Goal: Information Seeking & Learning: Check status

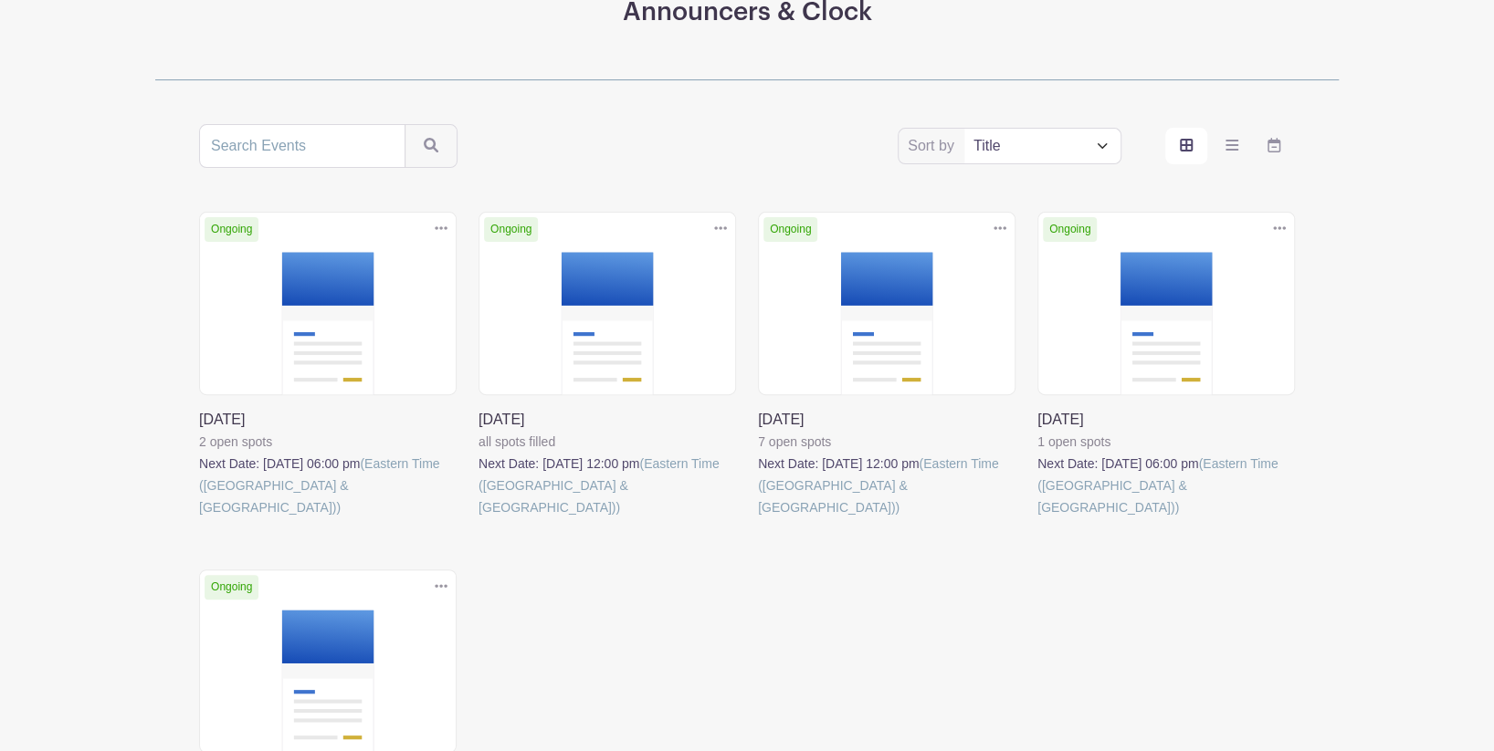
click at [199, 519] on link at bounding box center [199, 519] width 0 height 0
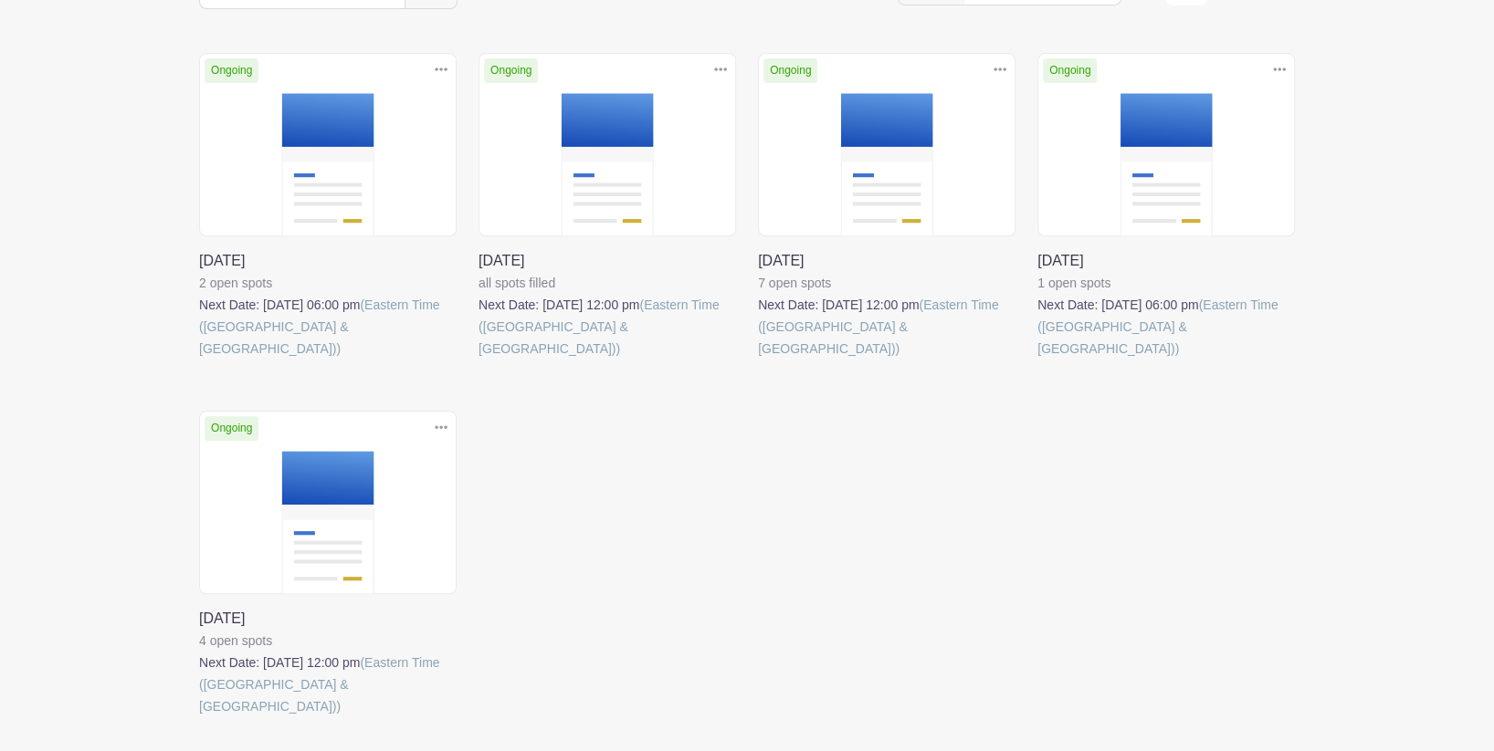
scroll to position [317, 0]
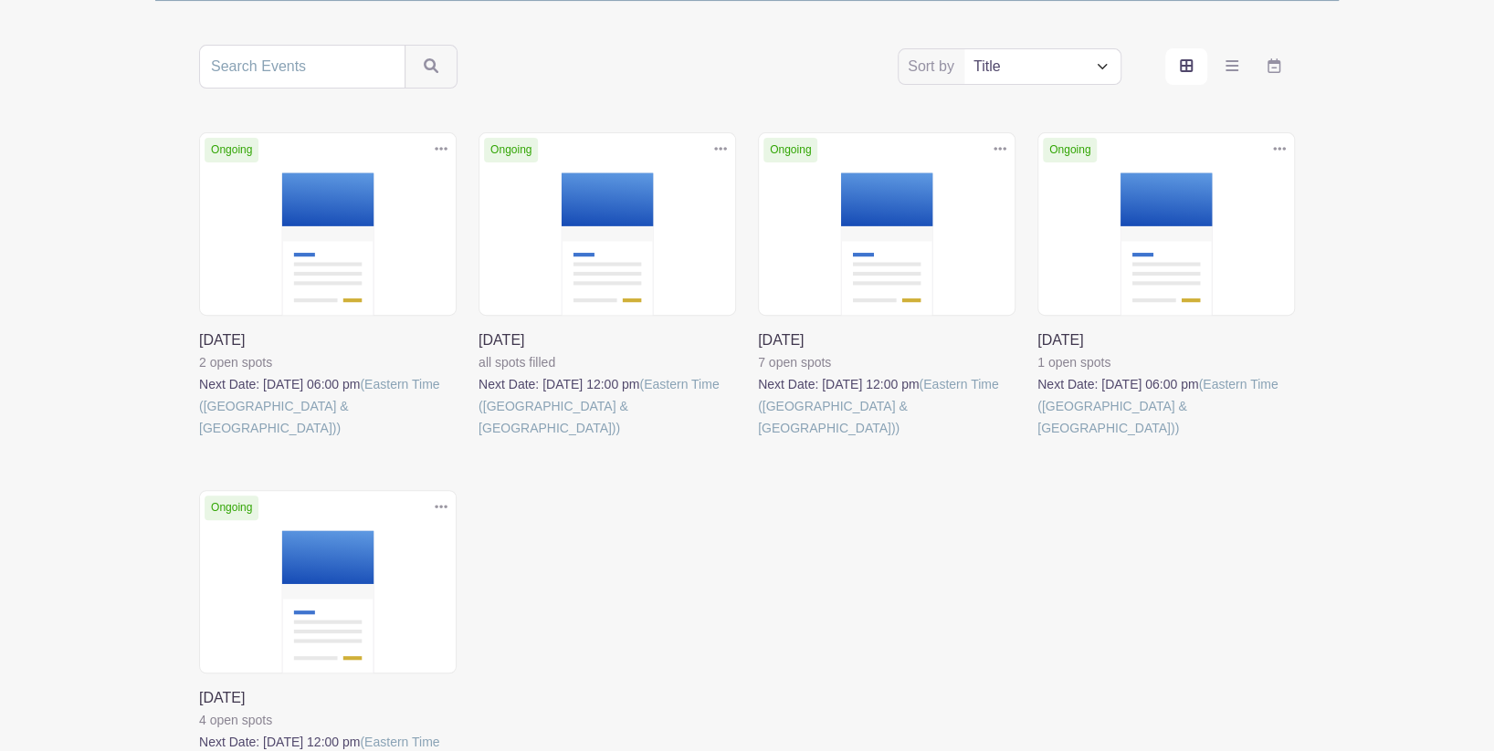
click at [1037, 439] on link at bounding box center [1037, 439] width 0 height 0
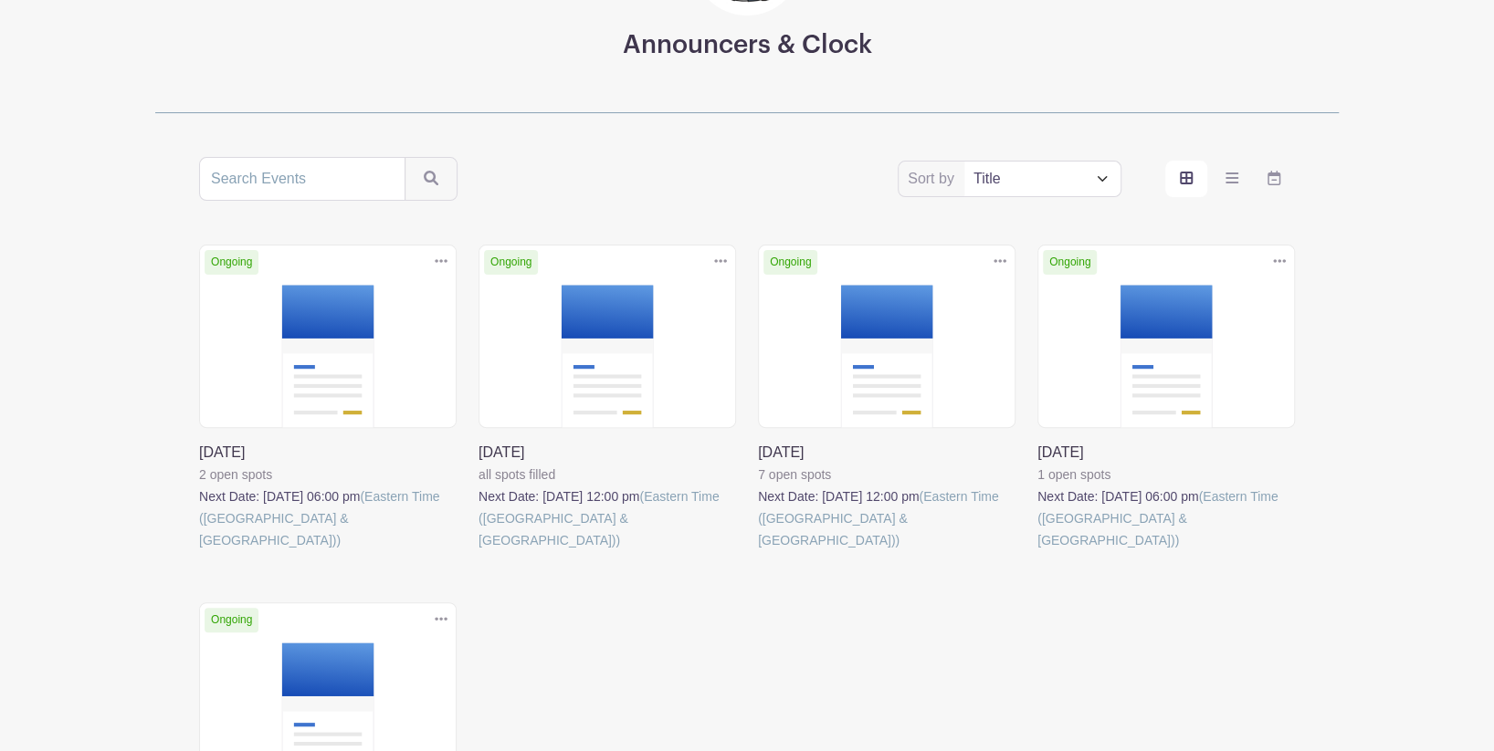
scroll to position [403, 0]
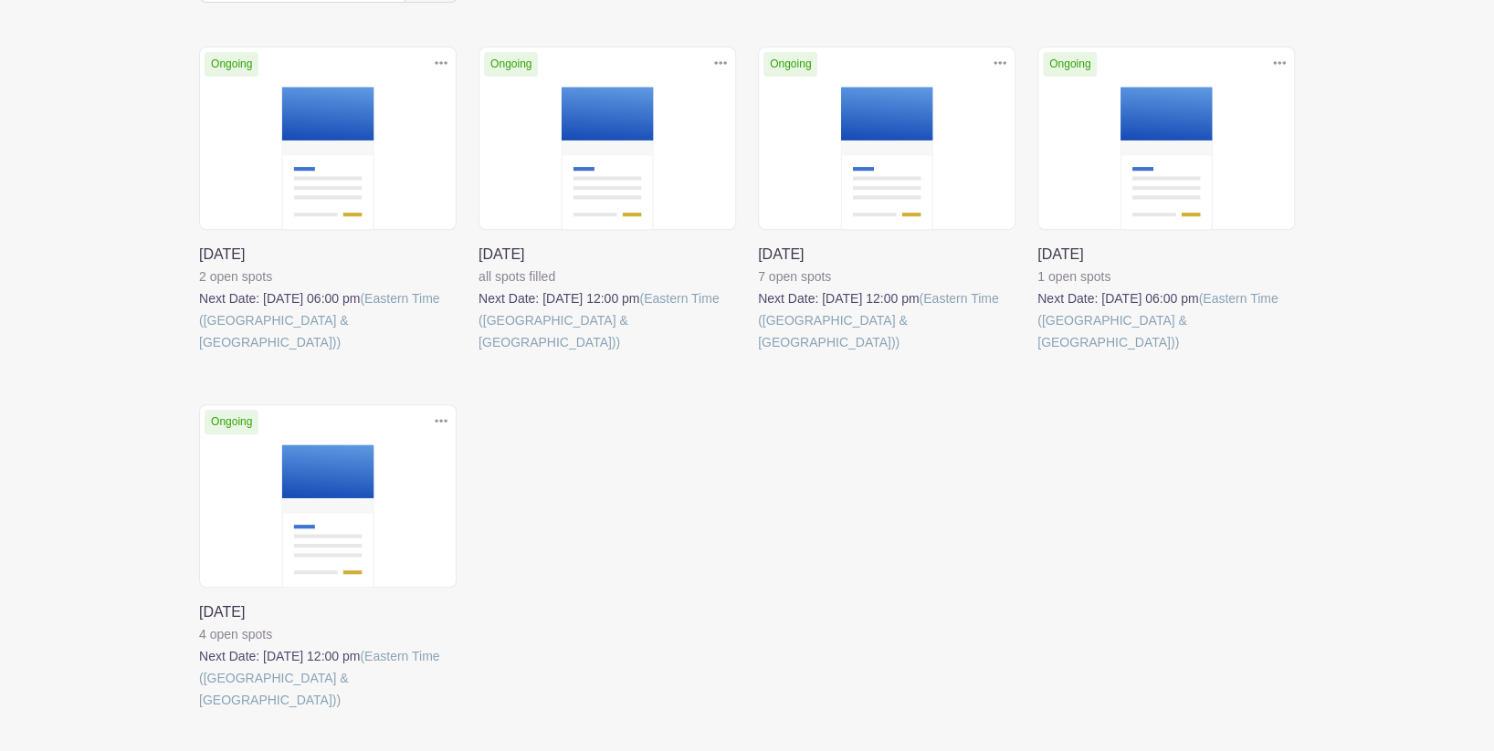
click at [826, 536] on div "Ongoing Duplicate [GEOGRAPHIC_DATA] [DATE] 2 open spots Next Date: [DATE] 06:00…" at bounding box center [746, 405] width 1117 height 716
click at [199, 711] on link at bounding box center [199, 711] width 0 height 0
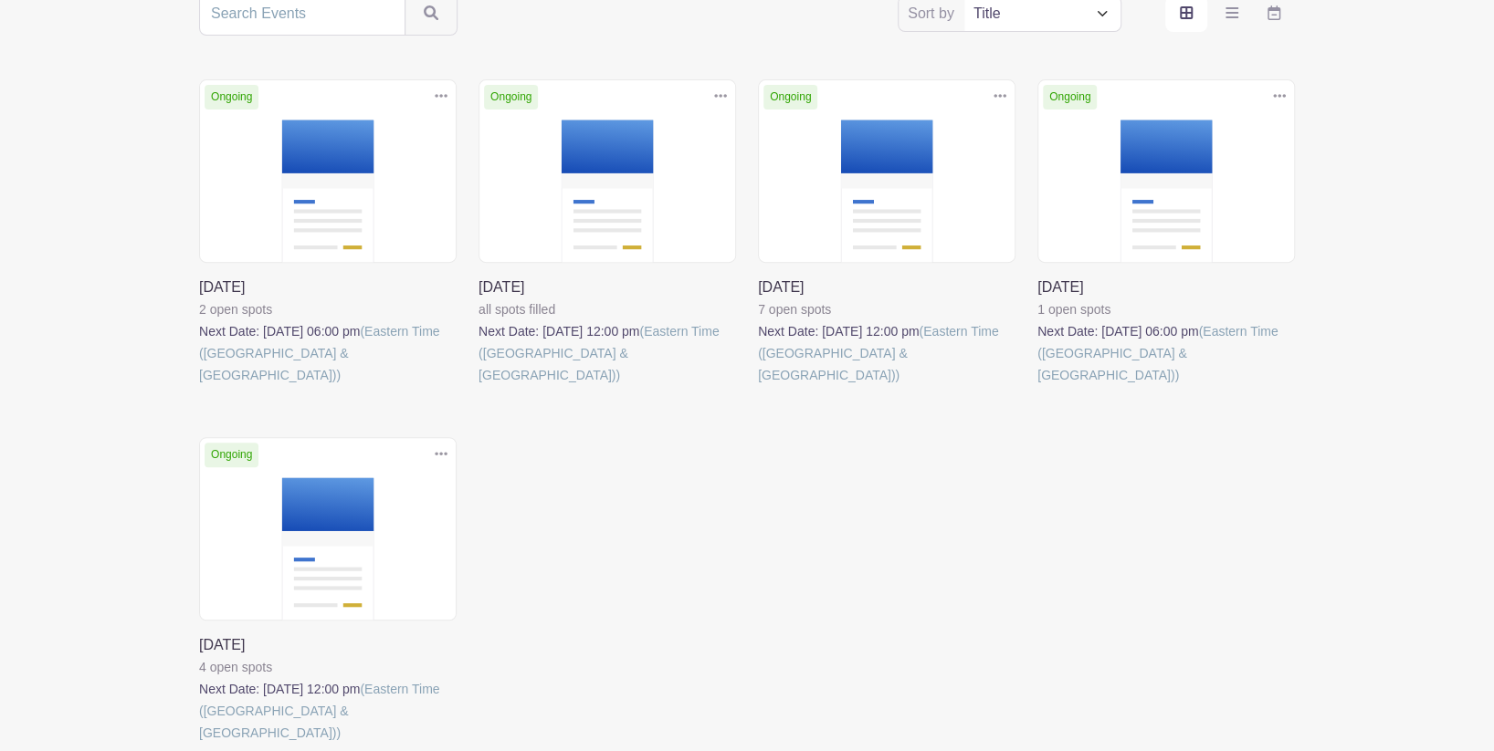
scroll to position [403, 0]
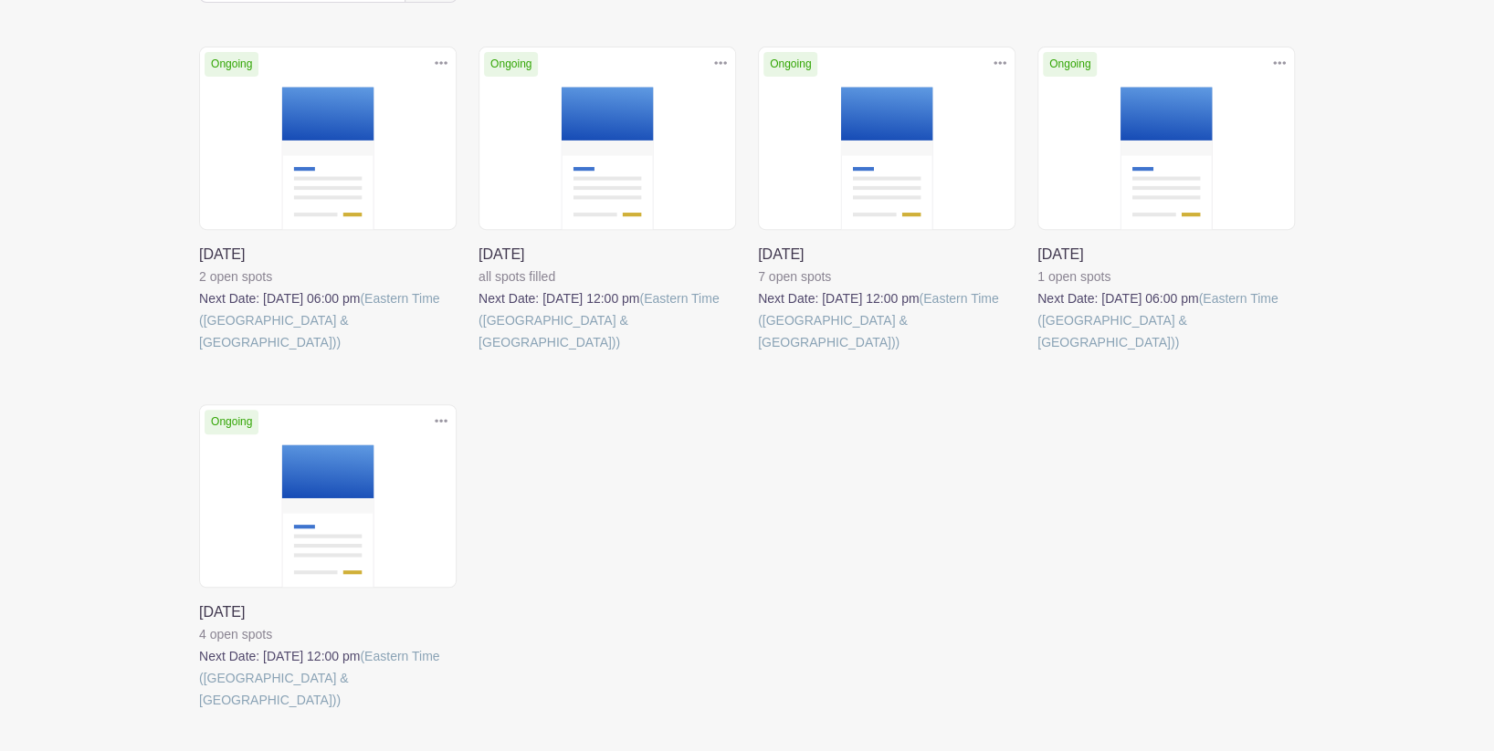
click at [199, 353] on link at bounding box center [199, 353] width 0 height 0
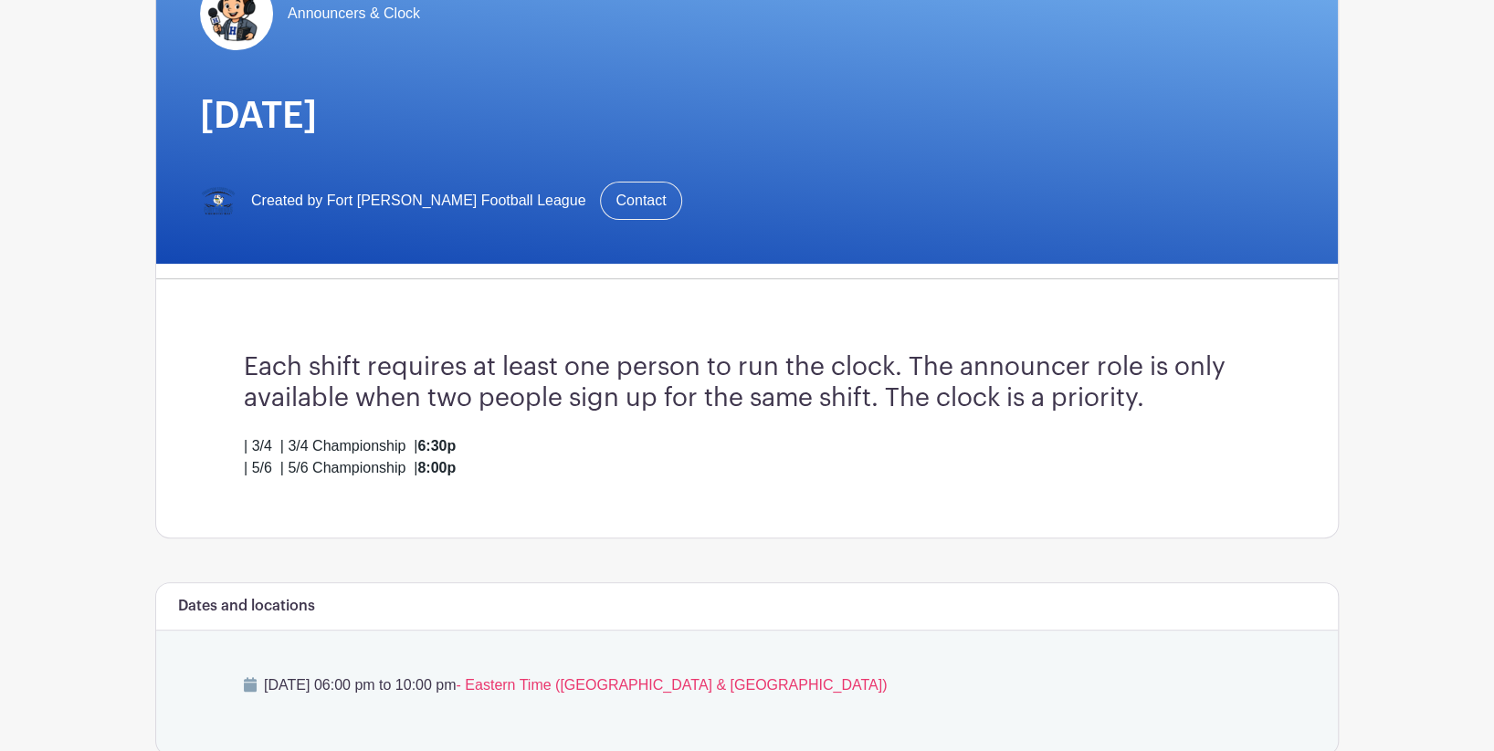
scroll to position [189, 0]
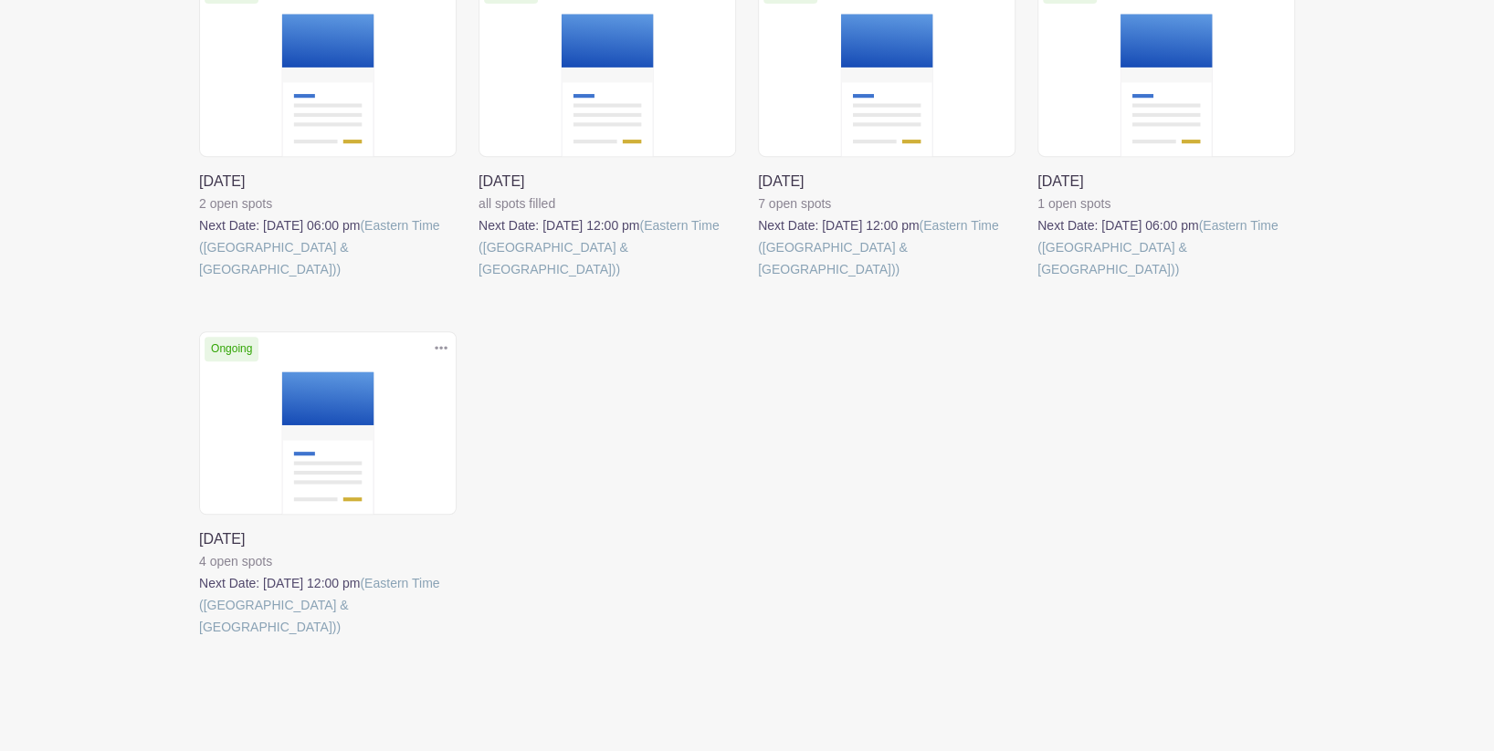
scroll to position [396, 0]
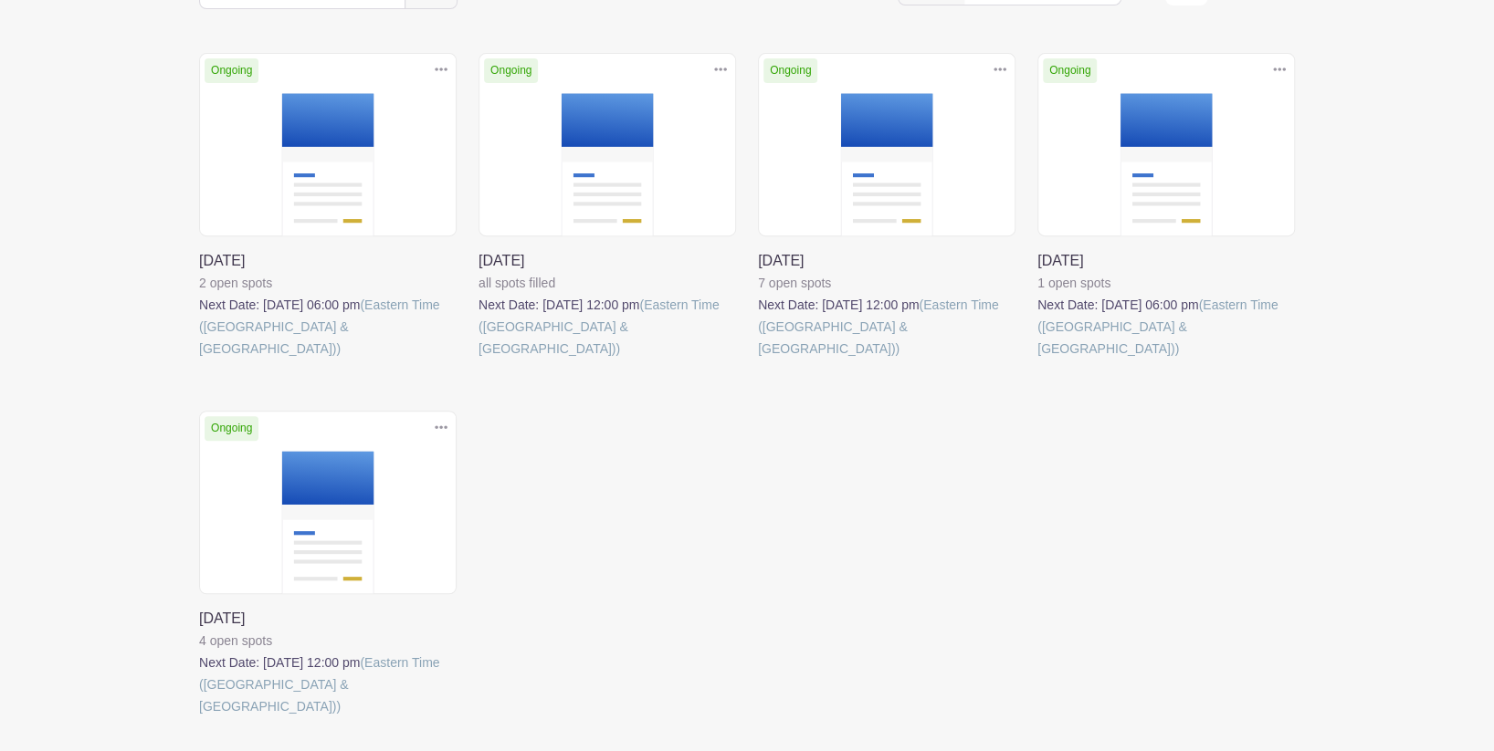
click at [199, 360] on link at bounding box center [199, 360] width 0 height 0
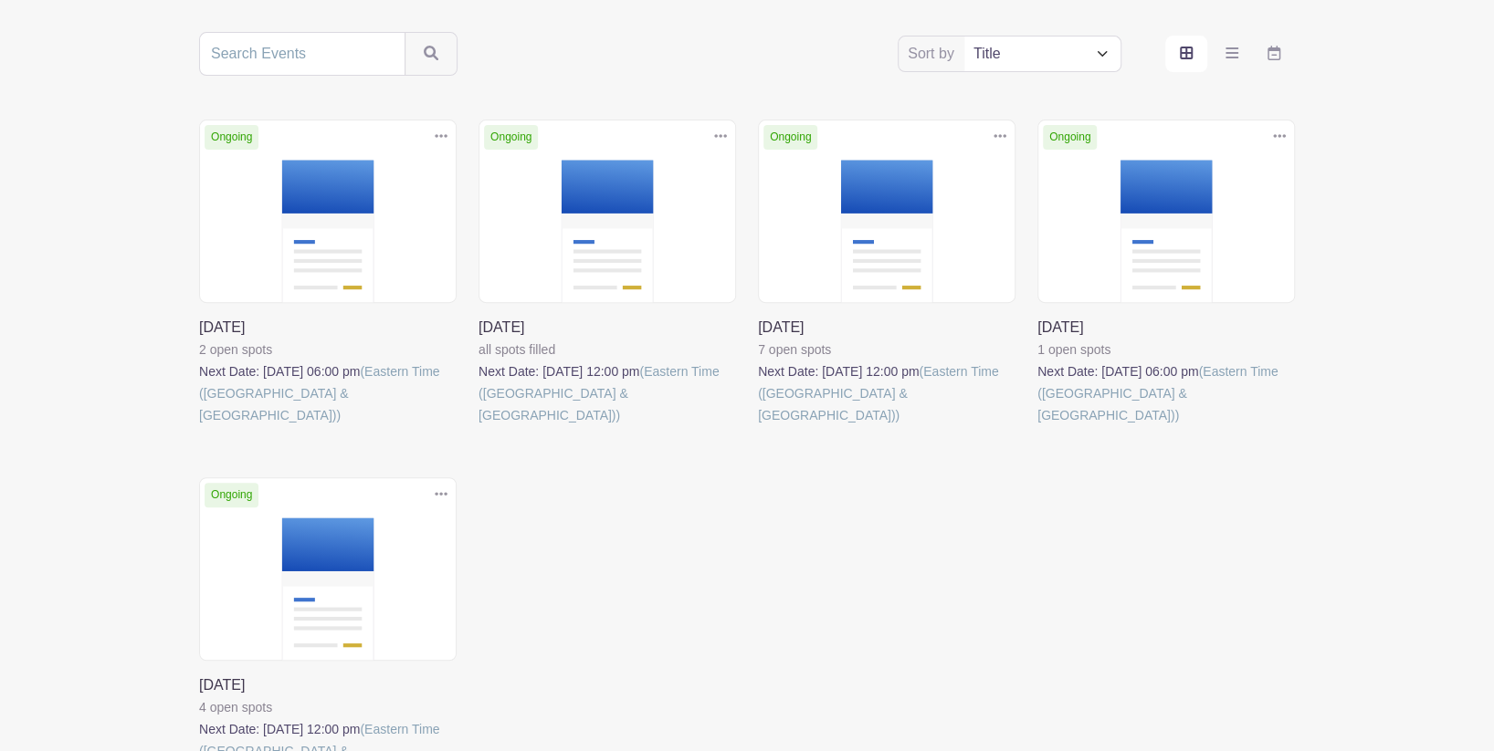
scroll to position [396, 0]
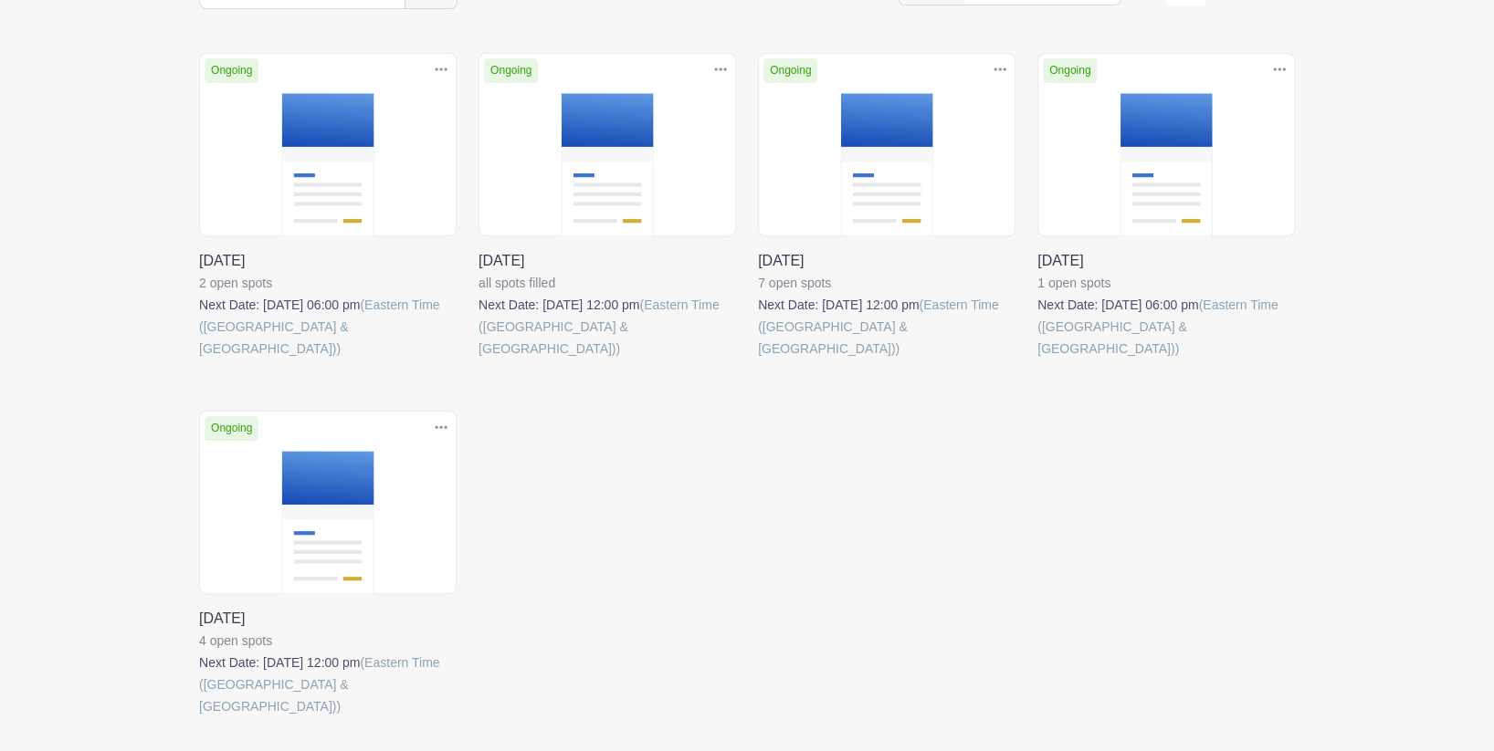
click at [1037, 360] on link at bounding box center [1037, 360] width 0 height 0
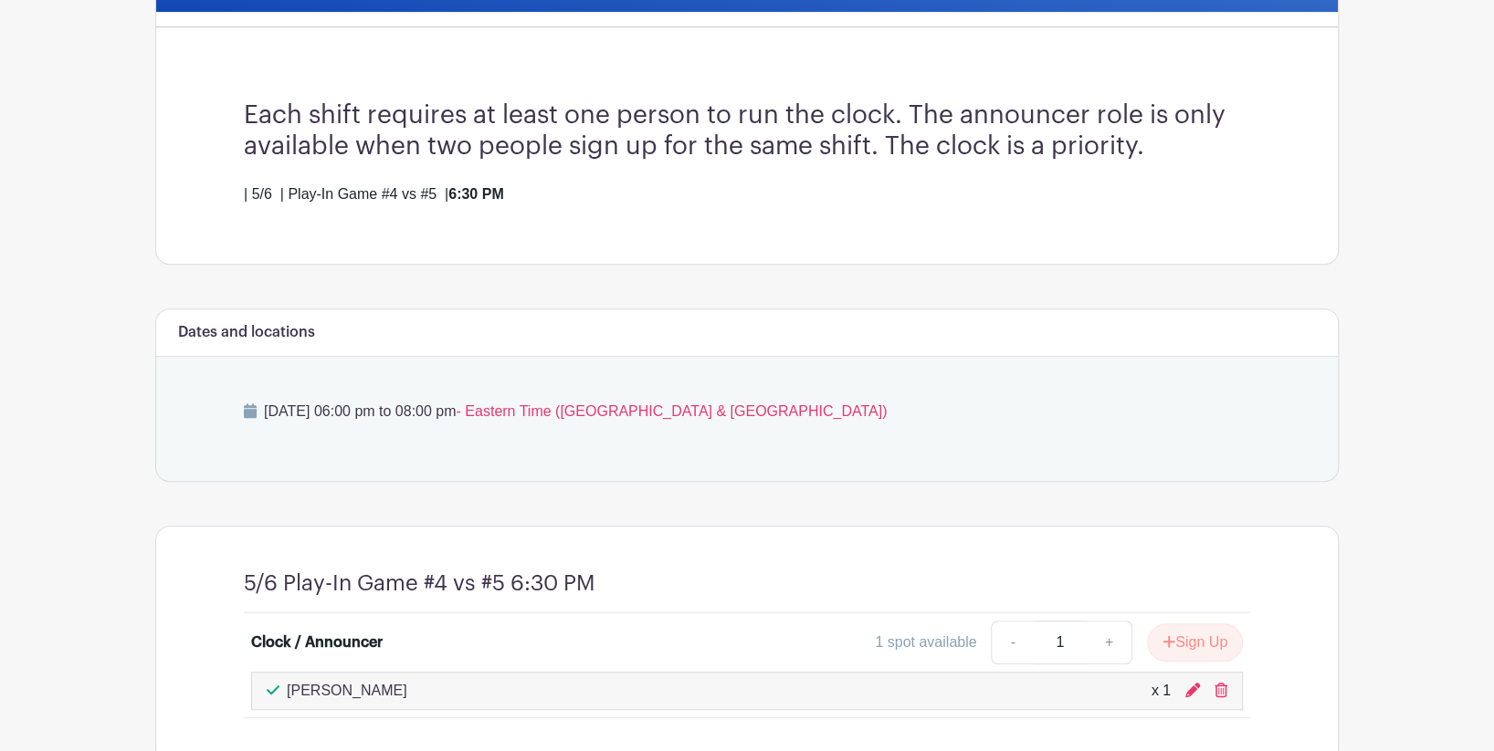
scroll to position [330, 0]
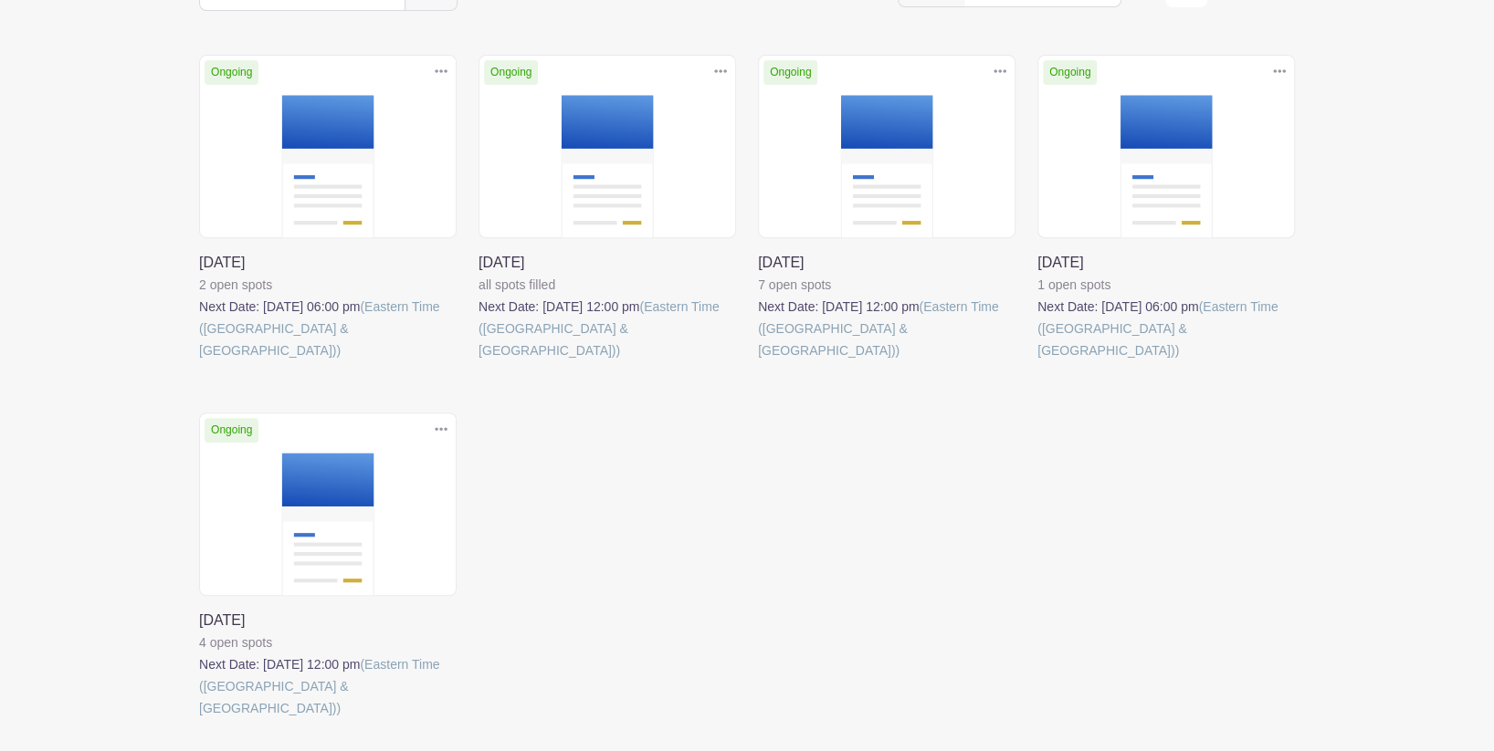
scroll to position [396, 0]
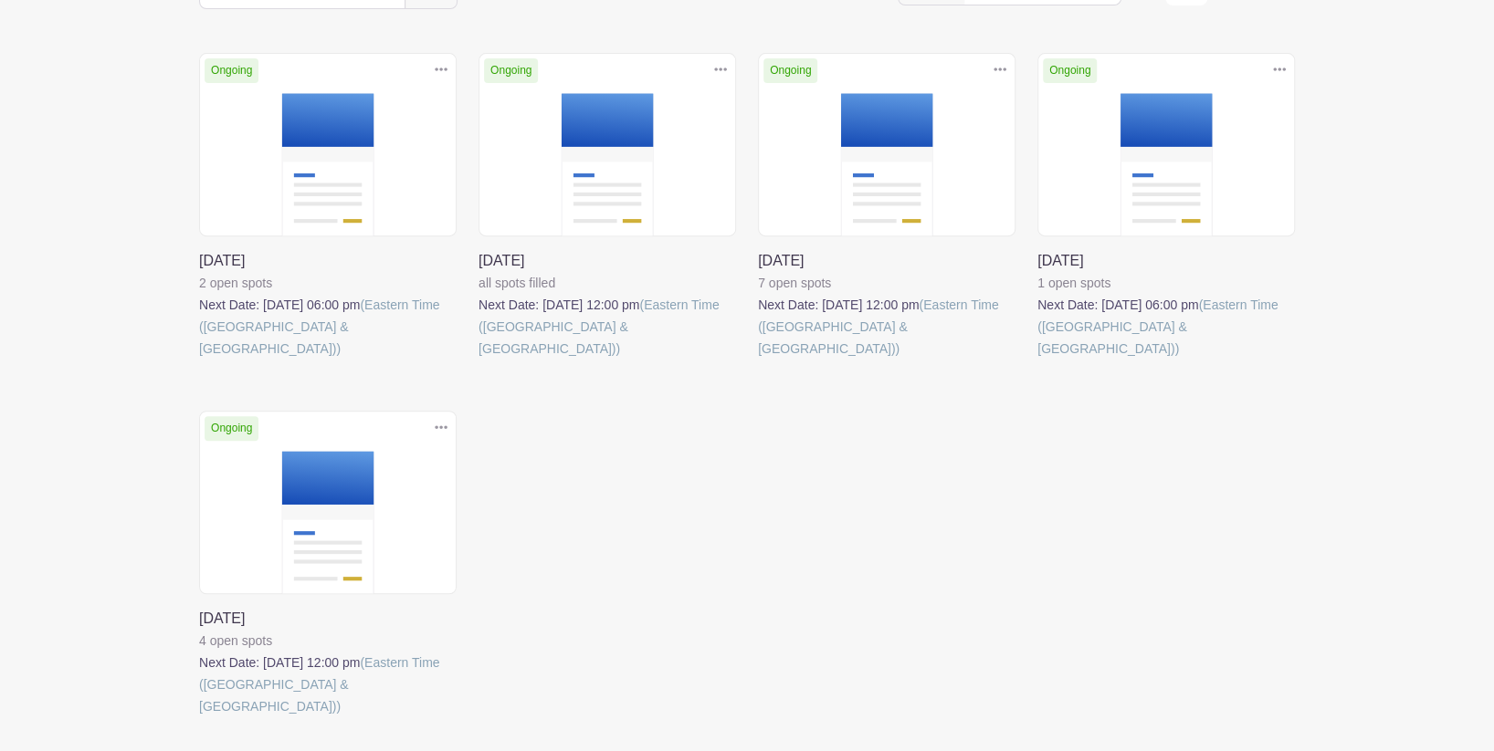
click at [758, 360] on link at bounding box center [758, 360] width 0 height 0
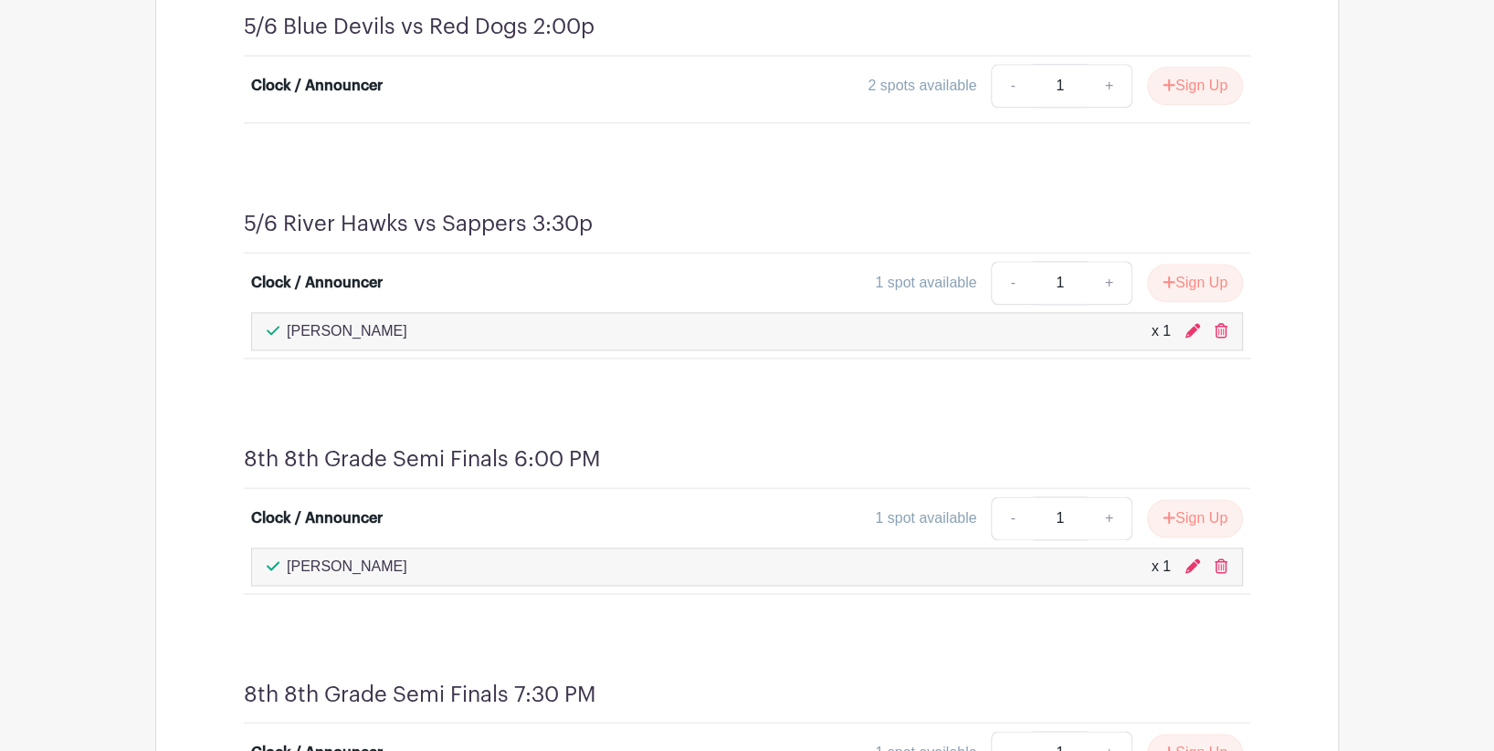
scroll to position [1279, 0]
